Goal: Task Accomplishment & Management: Use online tool/utility

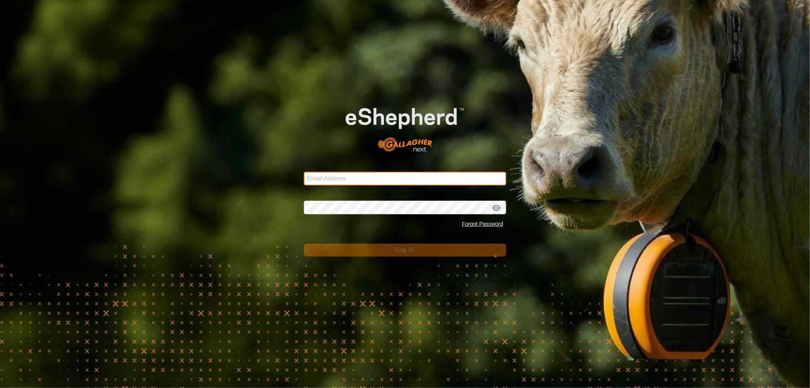
click at [328, 179] on input "Email Address" at bounding box center [405, 179] width 202 height 14
type input "nickkunec@gmail.com"
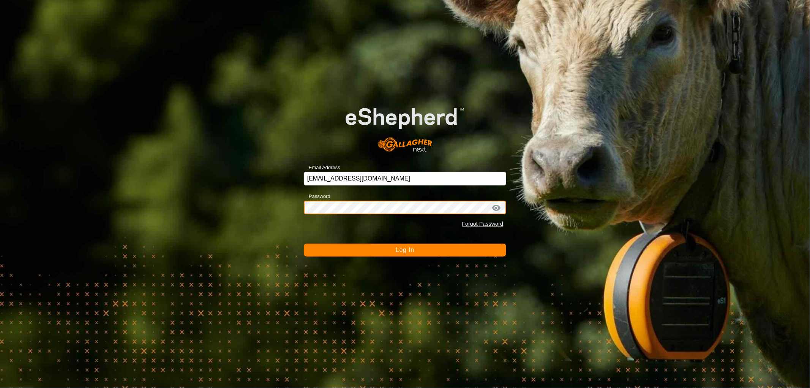
click at [304, 244] on button "Log In" at bounding box center [405, 250] width 202 height 13
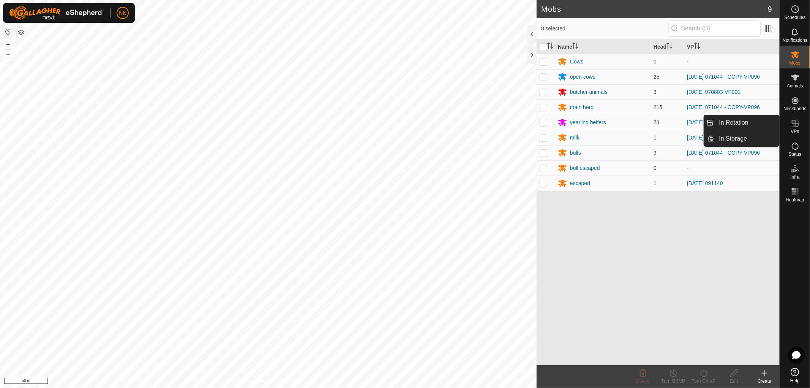
click at [795, 128] on es-virtualpaddocks-svg-icon at bounding box center [796, 123] width 14 height 12
click at [741, 123] on link "In Rotation" at bounding box center [747, 122] width 65 height 15
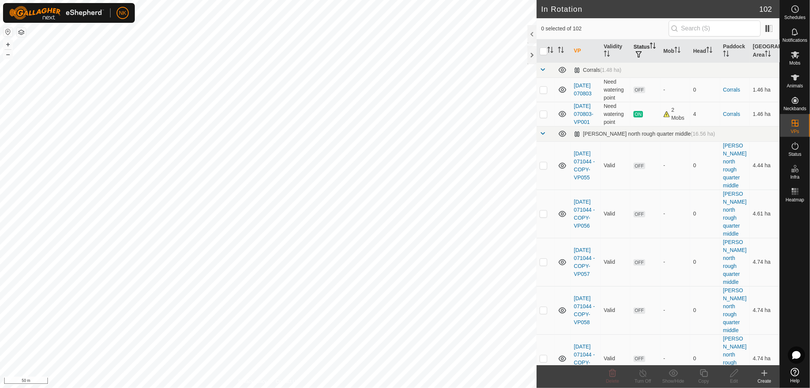
click at [640, 43] on th "Status" at bounding box center [646, 51] width 30 height 23
click at [650, 49] on icon "Activate to sort" at bounding box center [653, 46] width 6 height 6
click at [543, 168] on p-checkbox at bounding box center [544, 165] width 8 height 6
checkbox input "true"
click at [705, 373] on icon at bounding box center [703, 373] width 9 height 9
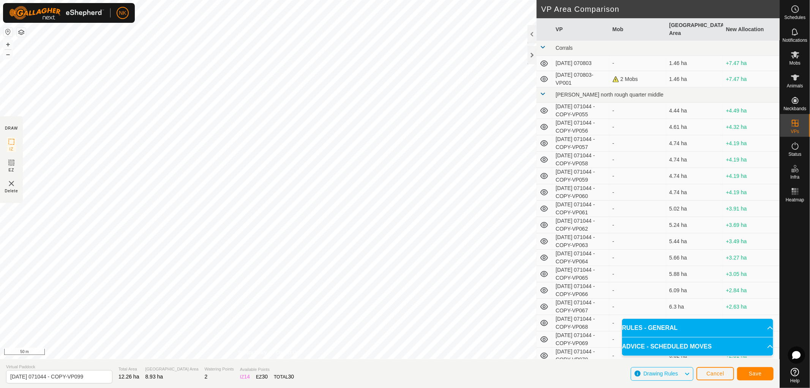
click at [543, 44] on span at bounding box center [543, 47] width 6 height 6
click at [793, 58] on icon at bounding box center [795, 54] width 8 height 7
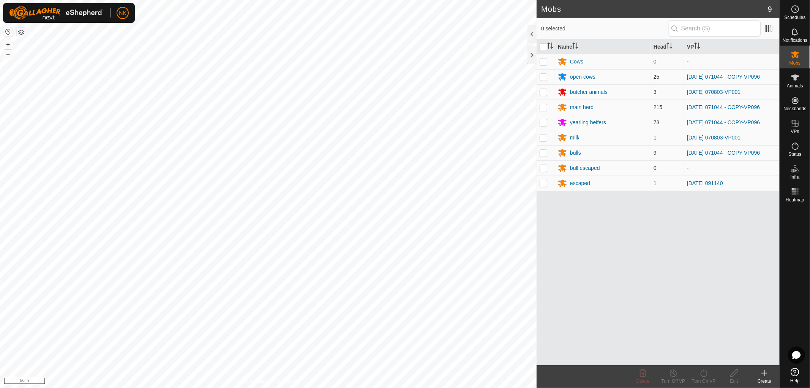
drag, startPoint x: 543, startPoint y: 77, endPoint x: 544, endPoint y: 88, distance: 11.4
click at [543, 77] on p-checkbox at bounding box center [544, 77] width 8 height 6
checkbox input "true"
click at [539, 109] on td at bounding box center [546, 107] width 18 height 15
checkbox input "true"
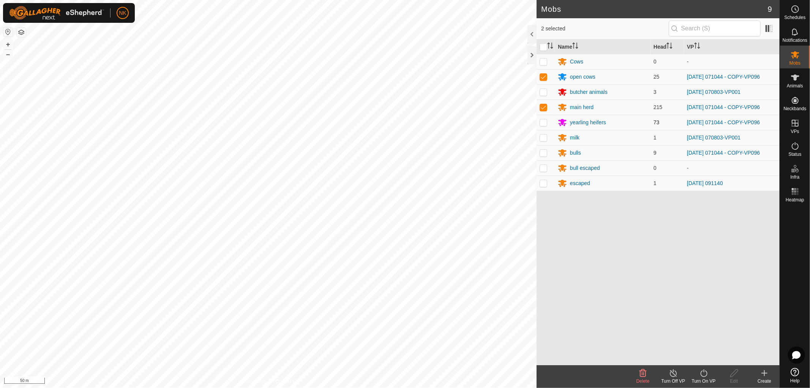
click at [544, 120] on p-checkbox at bounding box center [544, 122] width 8 height 6
checkbox input "true"
click at [542, 150] on p-checkbox at bounding box center [544, 153] width 8 height 6
checkbox input "true"
click at [705, 372] on icon at bounding box center [703, 373] width 9 height 9
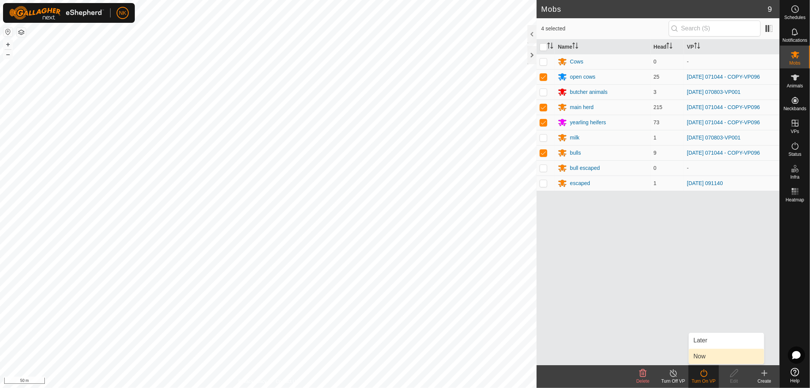
click at [693, 359] on link "Now" at bounding box center [726, 356] width 75 height 15
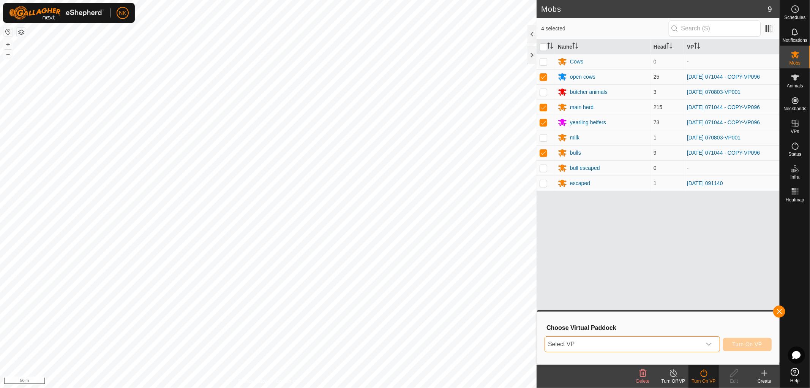
click at [693, 342] on span "Select VP" at bounding box center [623, 344] width 157 height 15
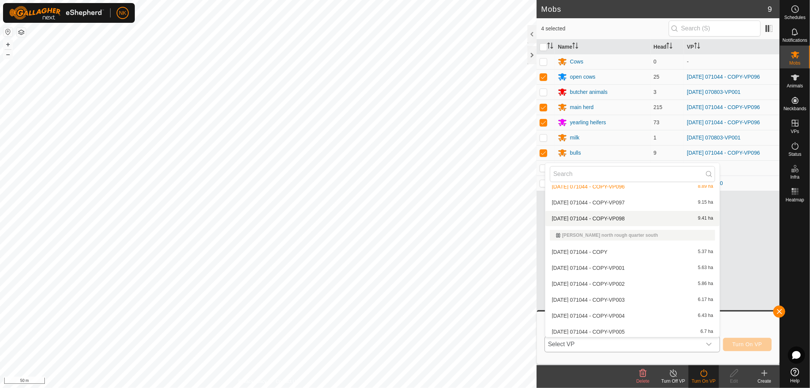
scroll to position [685, 0]
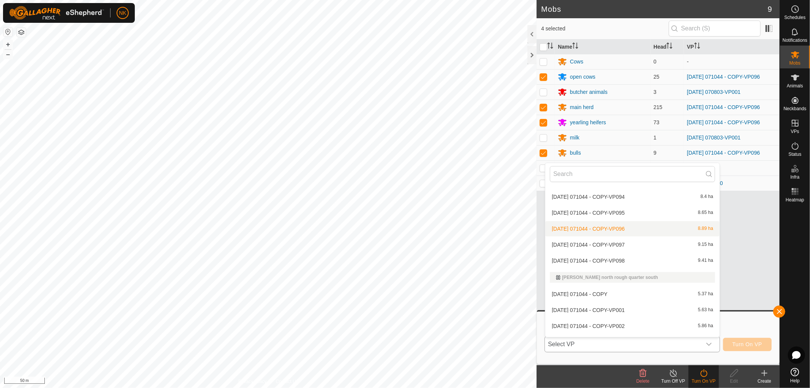
click at [618, 228] on li "2025-08-13 071044 - COPY-VP096 8.89 ha" at bounding box center [633, 228] width 174 height 15
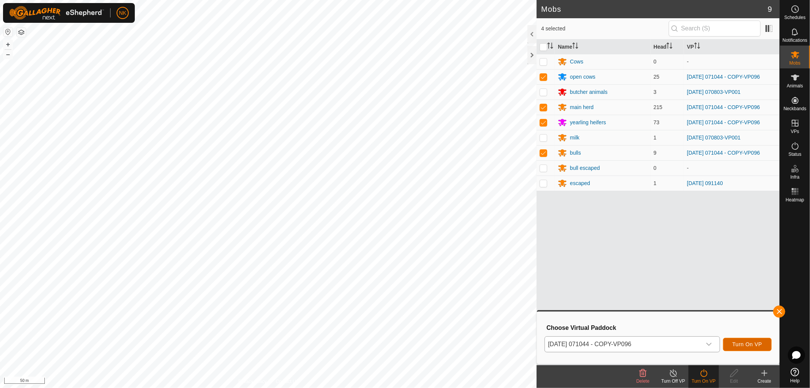
click at [754, 342] on span "Turn On VP" at bounding box center [748, 344] width 30 height 6
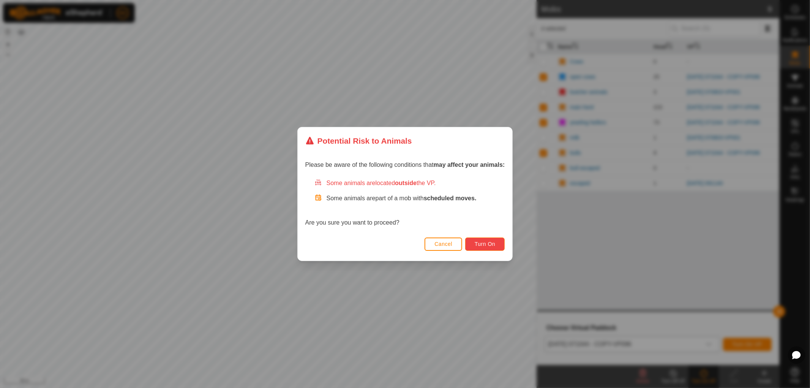
click at [498, 245] on button "Turn On" at bounding box center [485, 243] width 40 height 13
